Goal: Transaction & Acquisition: Purchase product/service

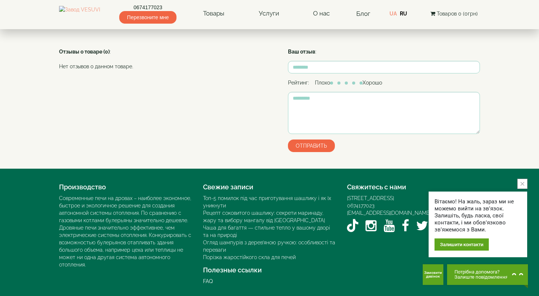
scroll to position [538, 0]
click at [469, 273] on span "Потрібна допомога?" at bounding box center [480, 271] width 53 height 5
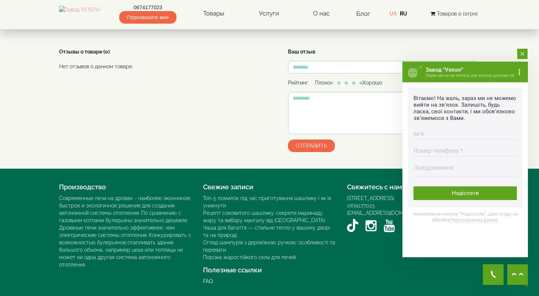
click at [522, 51] on button "close button" at bounding box center [522, 54] width 10 height 10
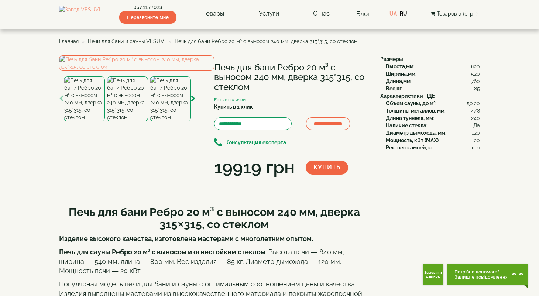
scroll to position [0, 0]
